Goal: Task Accomplishment & Management: Complete application form

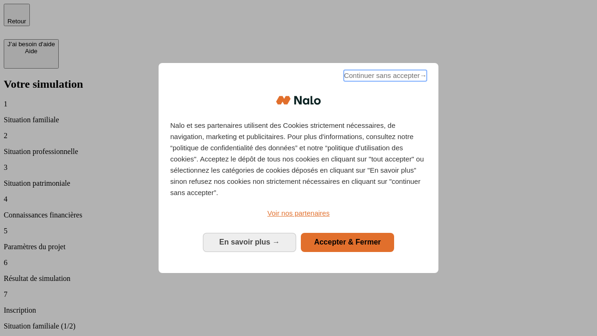
click at [384, 77] on span "Continuer sans accepter →" at bounding box center [385, 75] width 83 height 11
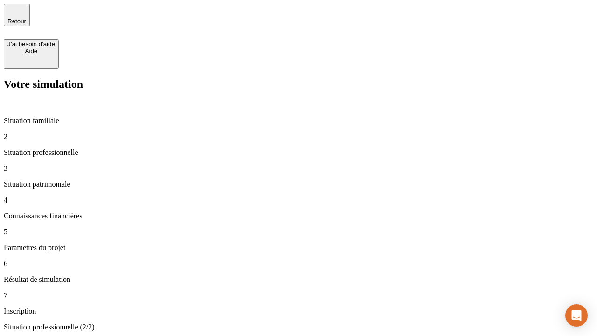
type input "30 000"
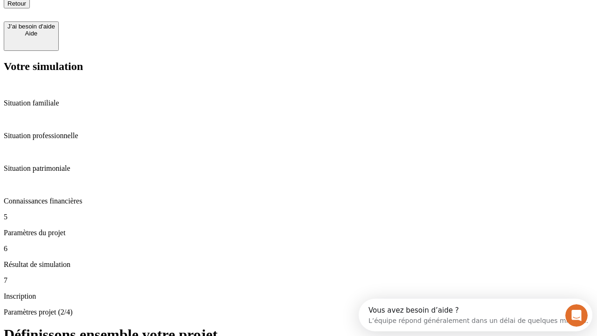
type input "25"
type input "1 000"
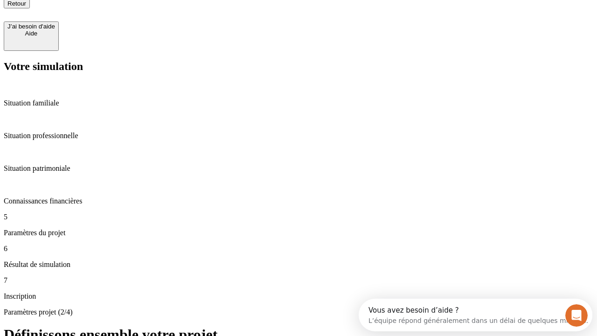
type input "640"
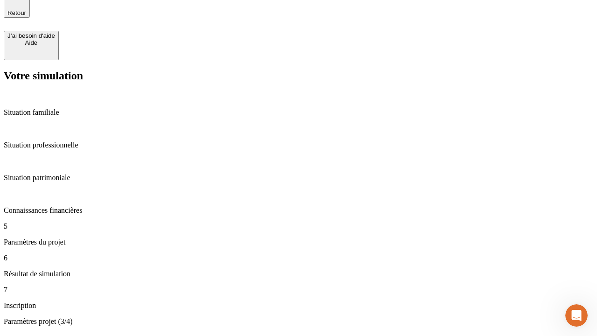
scroll to position [18, 0]
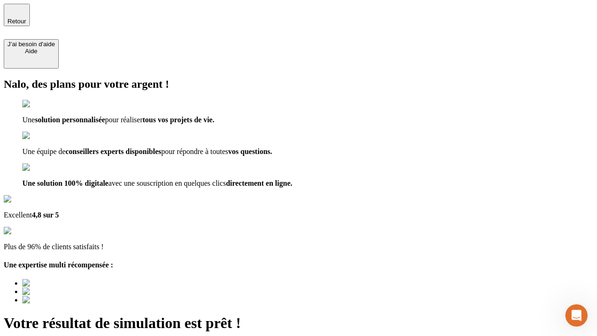
scroll to position [7, 0]
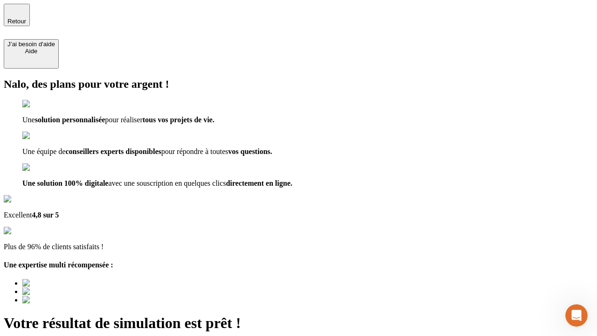
type input "[EMAIL_ADDRESS][PERSON_NAME][DOMAIN_NAME]"
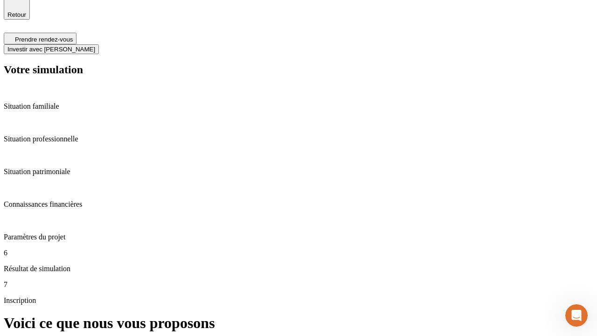
click at [95, 46] on span "Investir avec [PERSON_NAME]" at bounding box center [51, 49] width 88 height 7
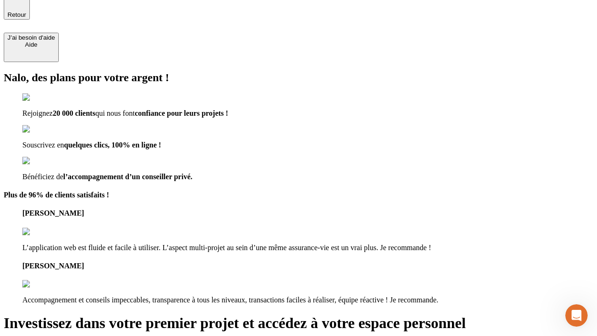
scroll to position [6, 0]
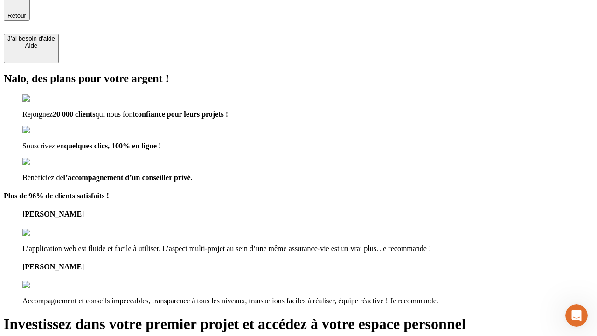
type input "[PERSON_NAME][EMAIL_ADDRESS][DOMAIN_NAME]"
